Goal: Transaction & Acquisition: Purchase product/service

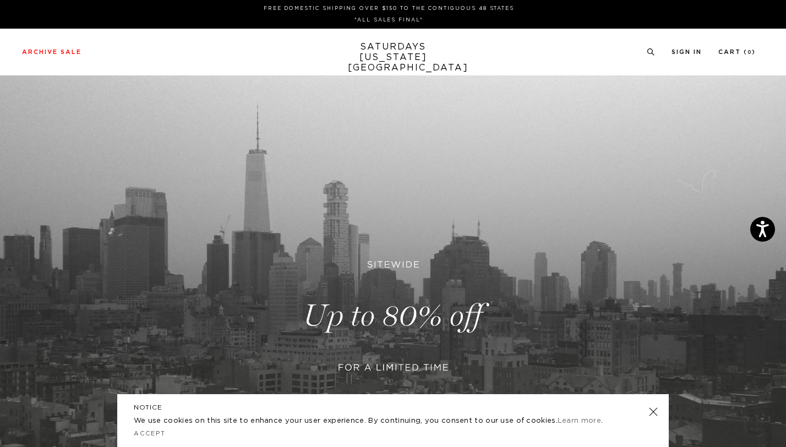
click at [657, 413] on link at bounding box center [653, 411] width 15 height 15
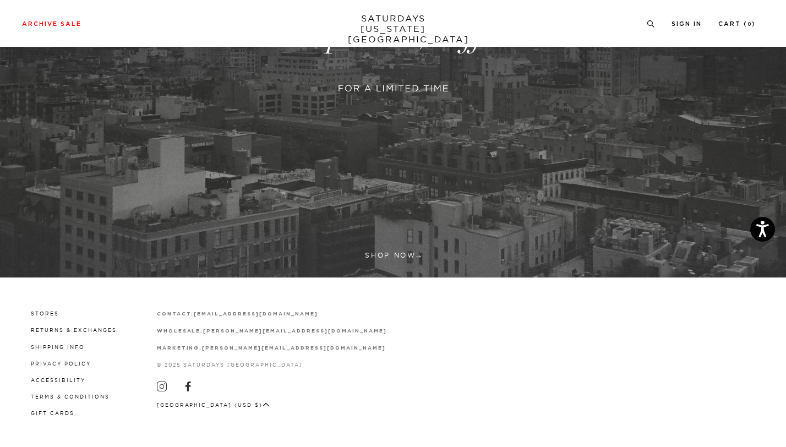
scroll to position [281, 0]
click at [402, 245] on link at bounding box center [393, 36] width 786 height 481
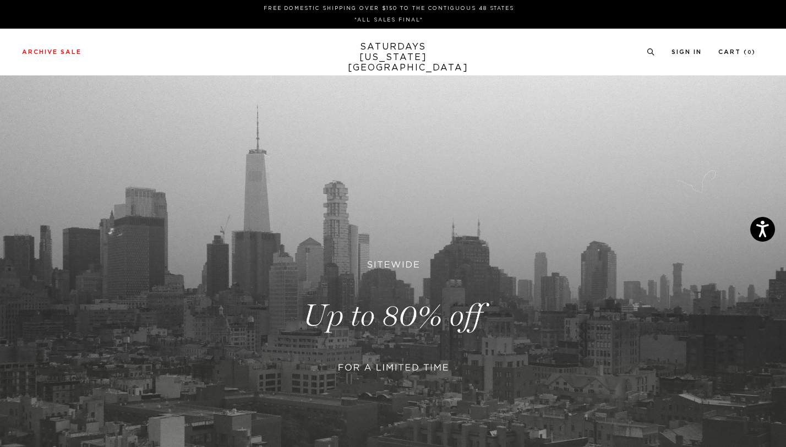
click at [375, 314] on link at bounding box center [393, 315] width 786 height 481
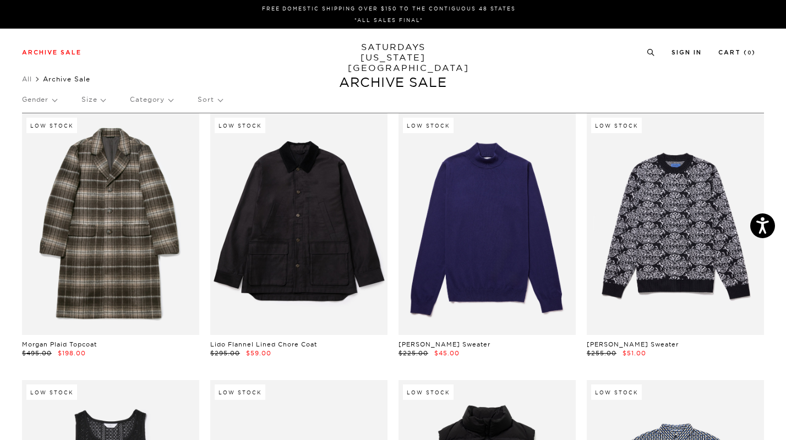
click at [107, 102] on div "Gender Size Category Sort" at bounding box center [393, 99] width 742 height 25
click at [101, 99] on p "Size" at bounding box center [93, 99] width 24 height 25
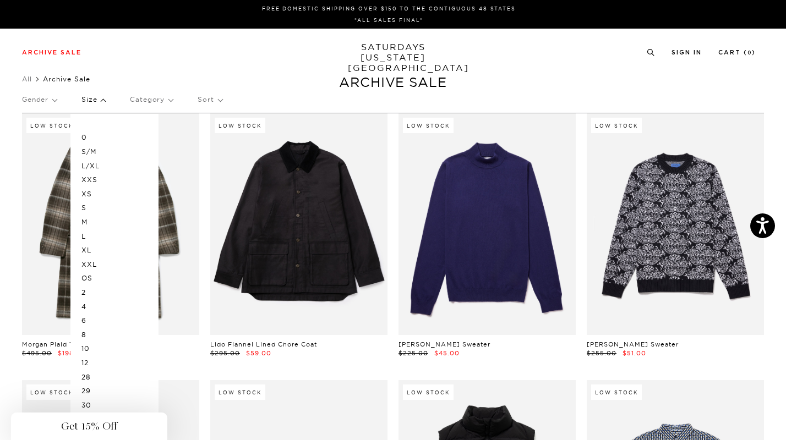
click at [85, 209] on div "Close dialog Be the first to know. Subscribe to emails and receive 15% off your…" at bounding box center [393, 220] width 786 height 440
click at [80, 206] on div "0 S/M L/XL XXS XS S M L XL XXL OS 2 4 6 8 10 12 28 29 30 31 32 33 34 36" at bounding box center [114, 306] width 88 height 385
click at [105, 102] on p "Size" at bounding box center [93, 99] width 24 height 25
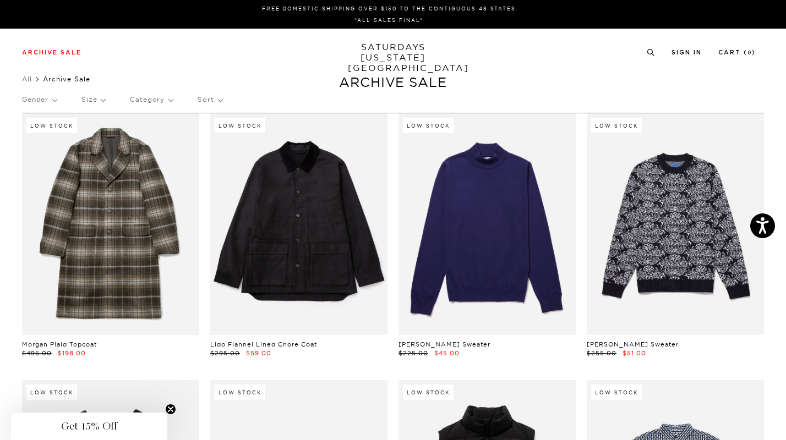
click at [217, 101] on p "Sort" at bounding box center [210, 99] width 24 height 25
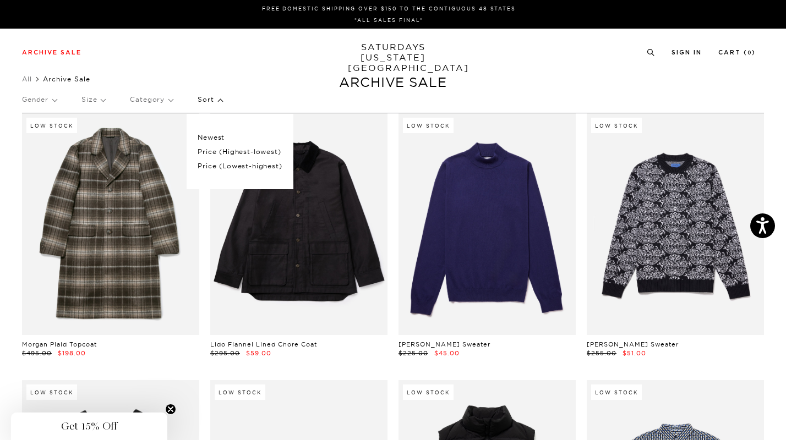
click at [221, 155] on p "Price (Highest-lowest)" at bounding box center [240, 152] width 84 height 14
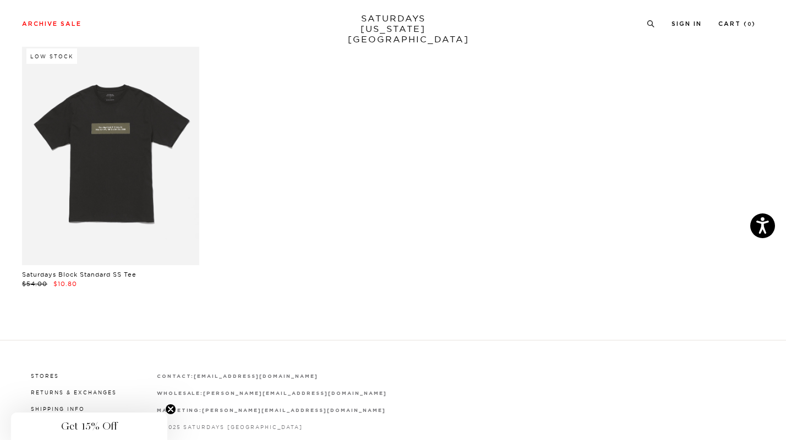
scroll to position [15919, 0]
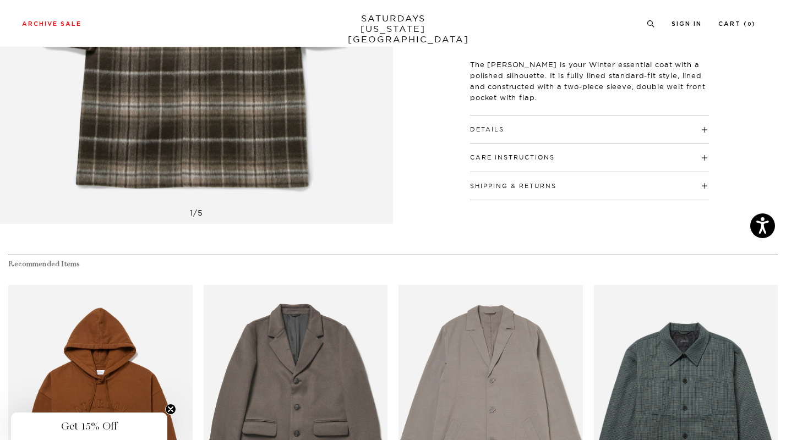
scroll to position [379, 0]
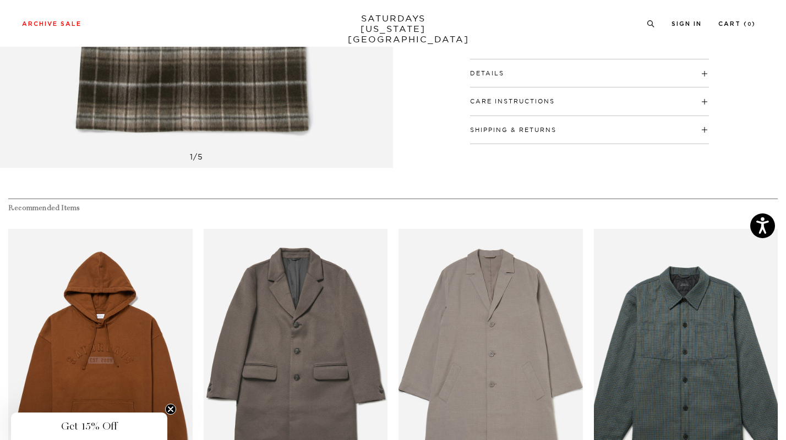
click at [504, 78] on div "Details 50% Wool, 50% Polyester Fully lined interior Standard lapel notch colla…" at bounding box center [589, 73] width 239 height 28
click at [508, 66] on h4 "Details" at bounding box center [589, 68] width 239 height 18
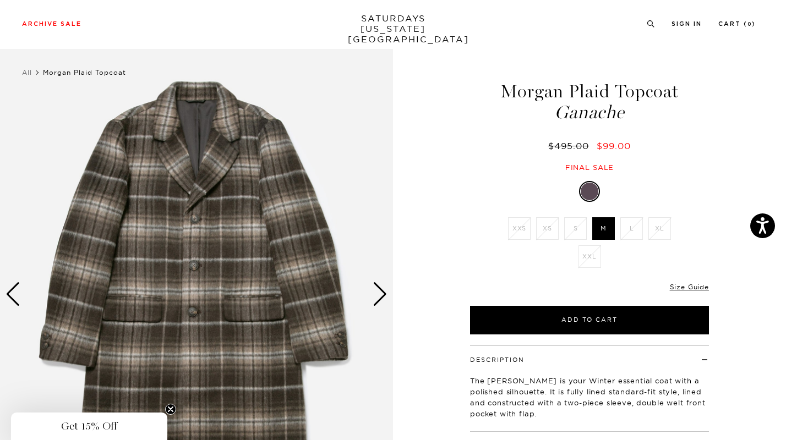
scroll to position [6, 0]
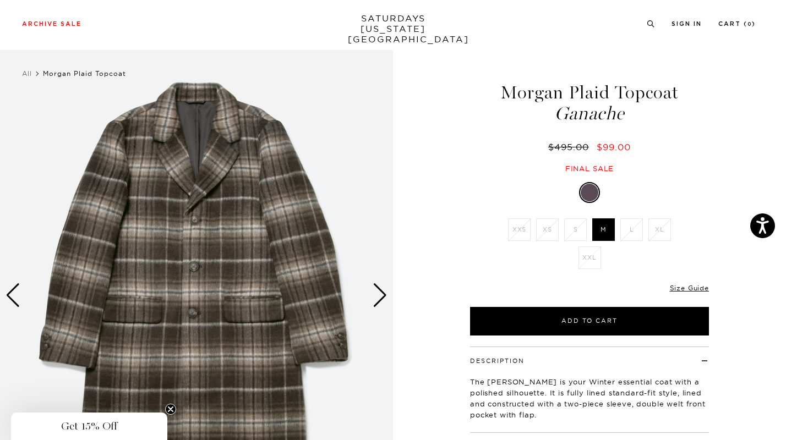
click at [381, 291] on div "Next slide" at bounding box center [380, 295] width 15 height 24
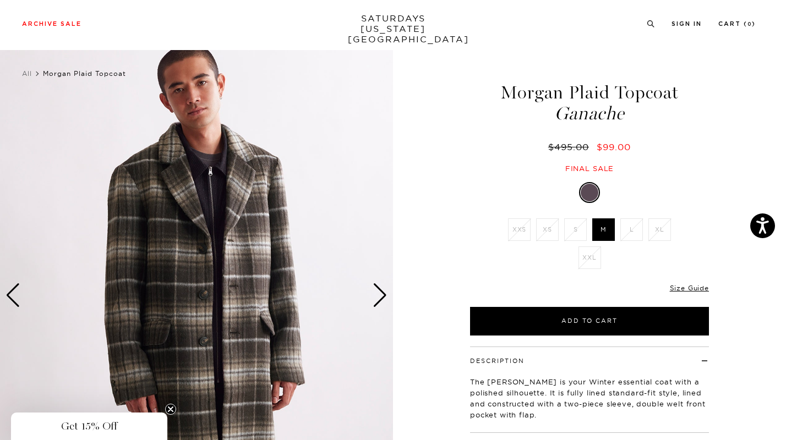
click at [381, 291] on div "Next slide" at bounding box center [380, 295] width 15 height 24
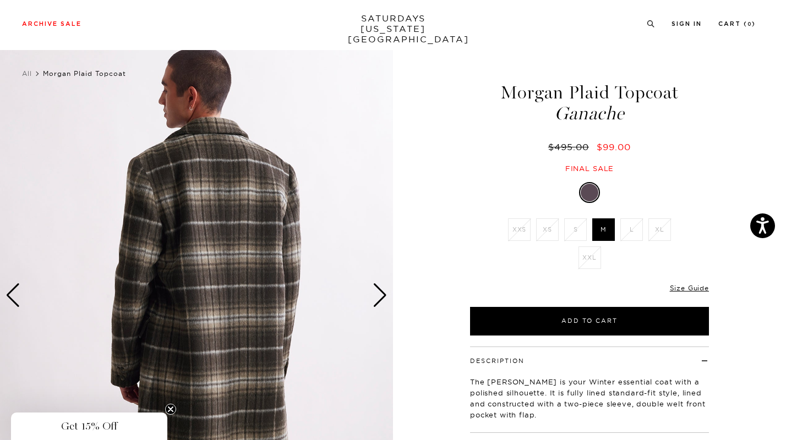
click at [381, 291] on div "Next slide" at bounding box center [380, 295] width 15 height 24
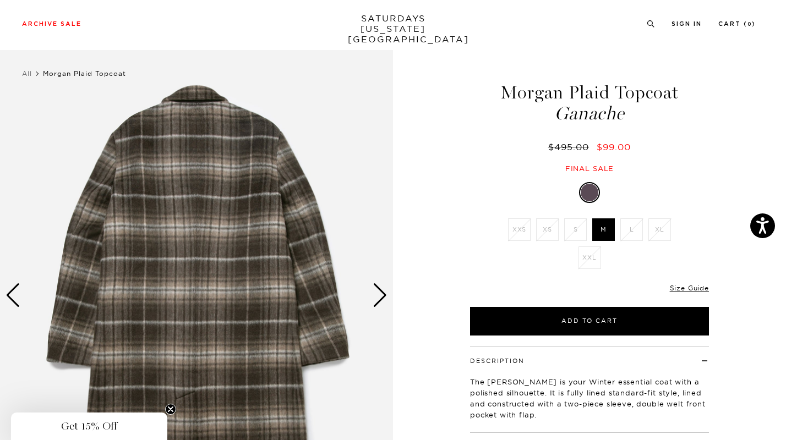
click at [381, 291] on div "Next slide" at bounding box center [380, 295] width 15 height 24
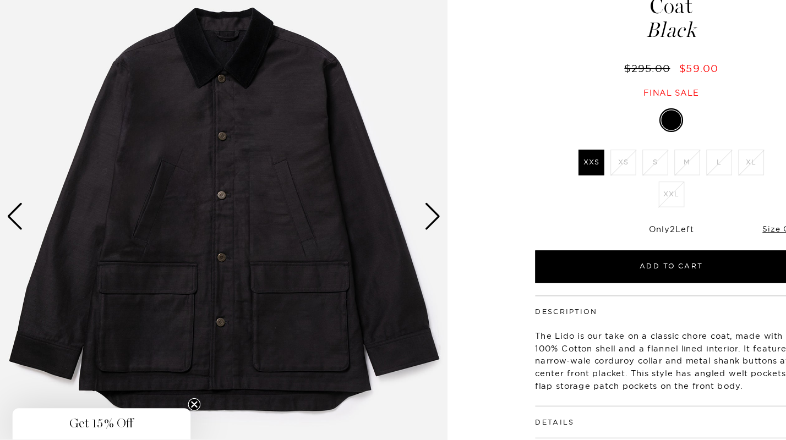
scroll to position [57, 0]
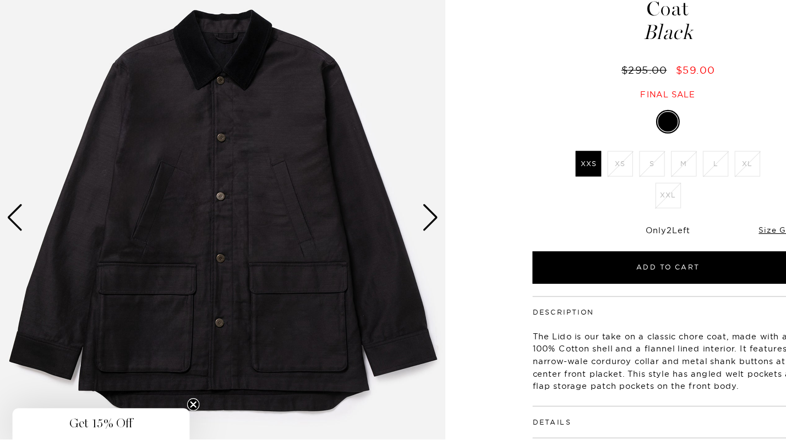
click at [576, 195] on li "S" at bounding box center [575, 196] width 28 height 23
click at [577, 195] on li "S" at bounding box center [575, 196] width 28 height 23
